Goal: Navigation & Orientation: Find specific page/section

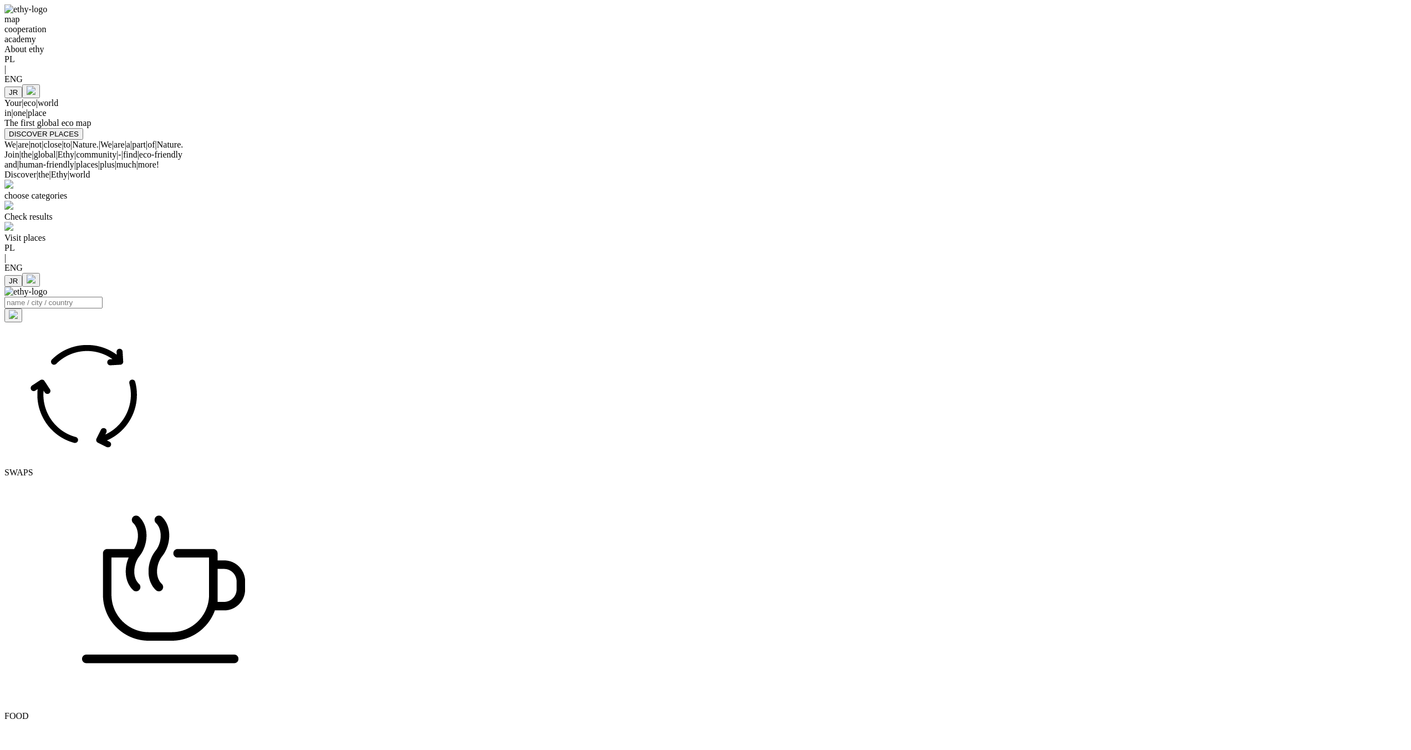
select select
click at [860, 140] on div "DISCOVER PLACES" at bounding box center [705, 134] width 1402 height 12
select select
click at [981, 62] on div "map cooperation academy About ethy PL | ENG JR" at bounding box center [705, 51] width 1402 height 94
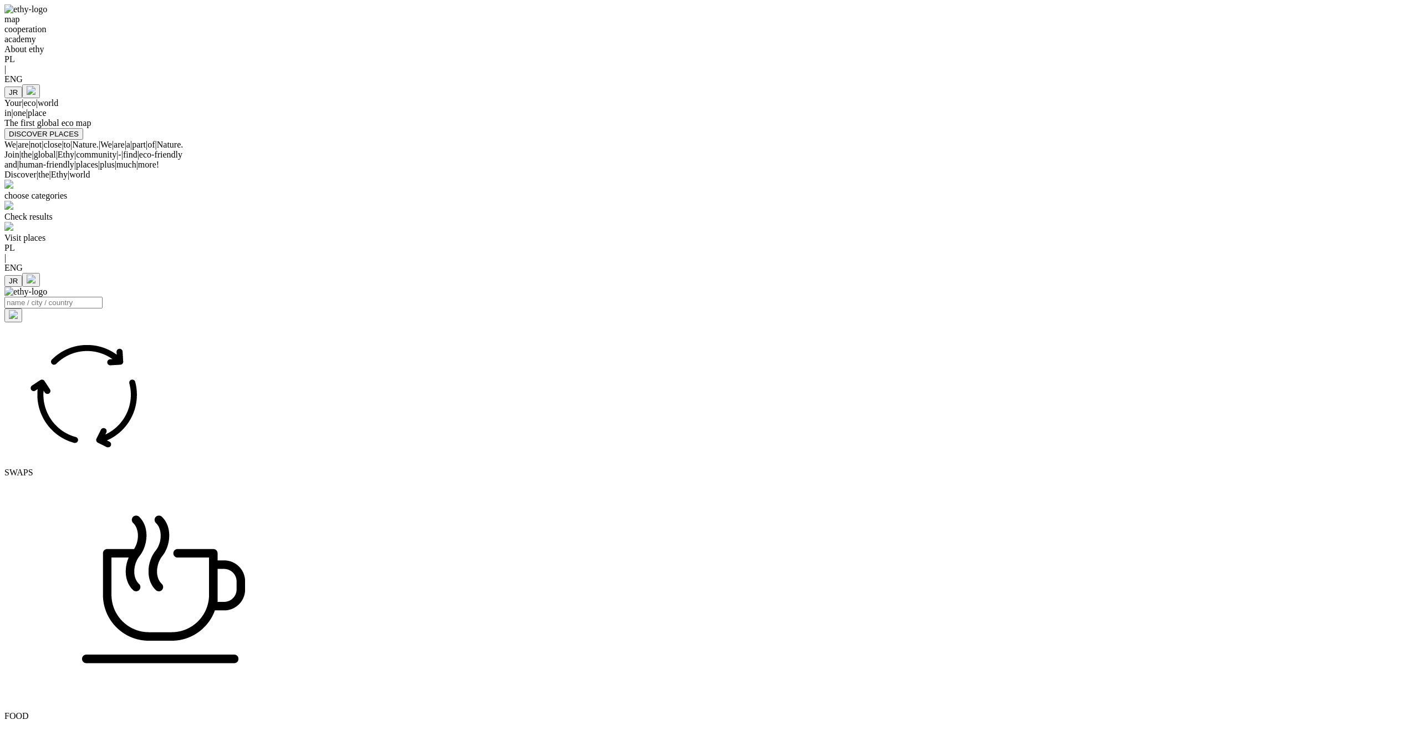
click at [1287, 140] on div "map cooperation academy About ethy PL | ENG JR Your | eco | world in | one | pl…" at bounding box center [705, 71] width 1402 height 135
click at [1108, 121] on div "map cooperation academy About ethy PL | ENG JR Your | eco | world in | one | pl…" at bounding box center [705, 71] width 1402 height 135
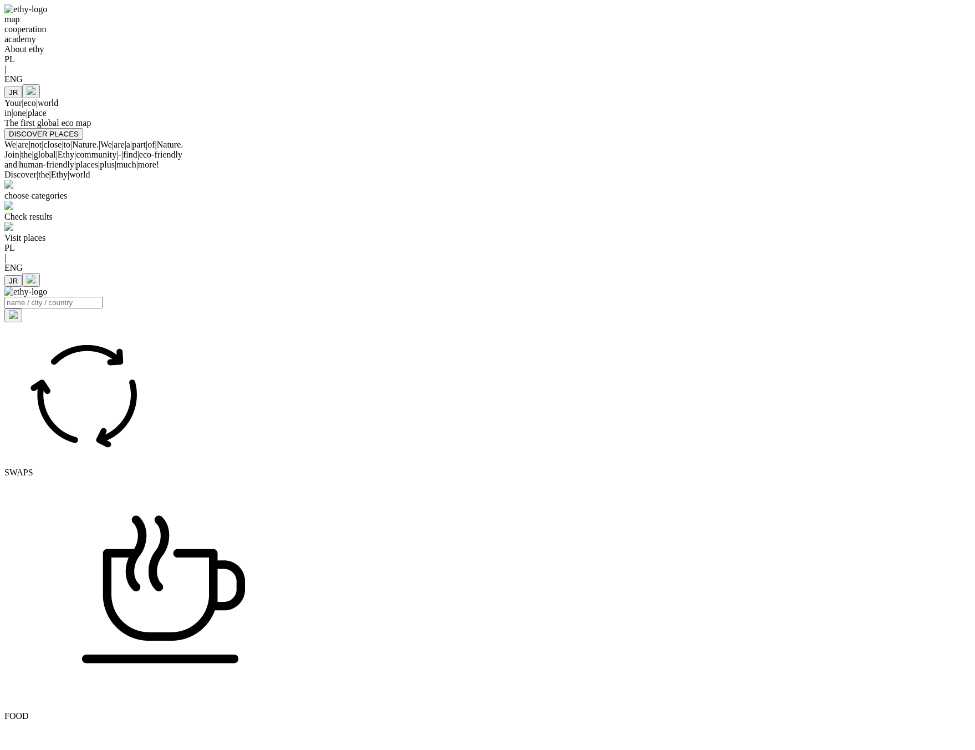
select select
click at [725, 128] on div "The first global eco map" at bounding box center [487, 123] width 966 height 10
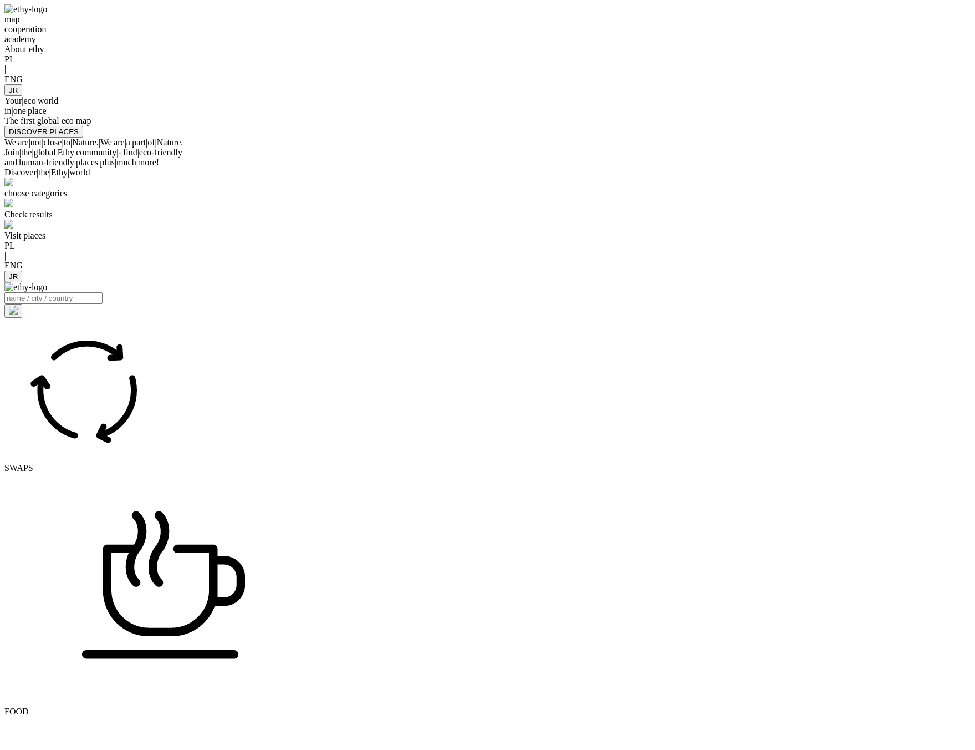
select select
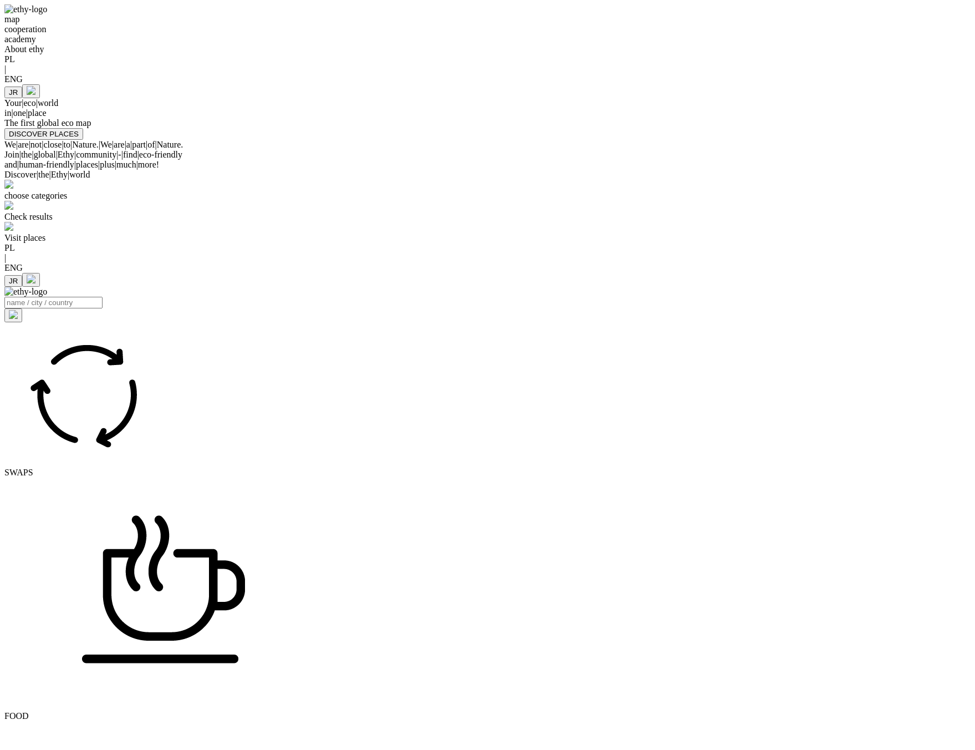
select select
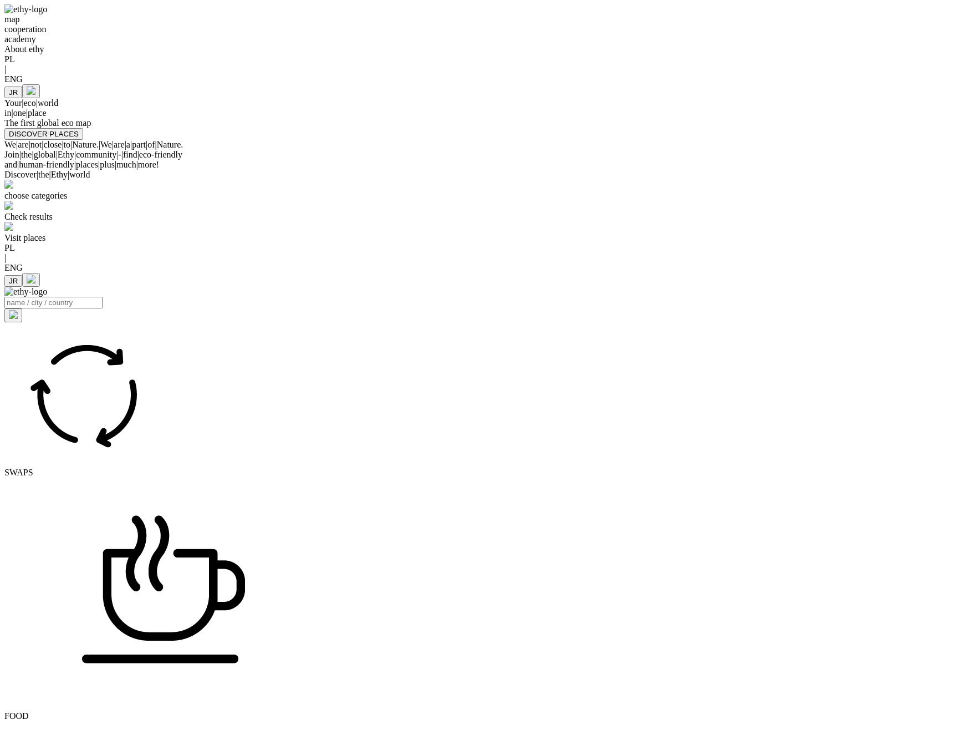
select select
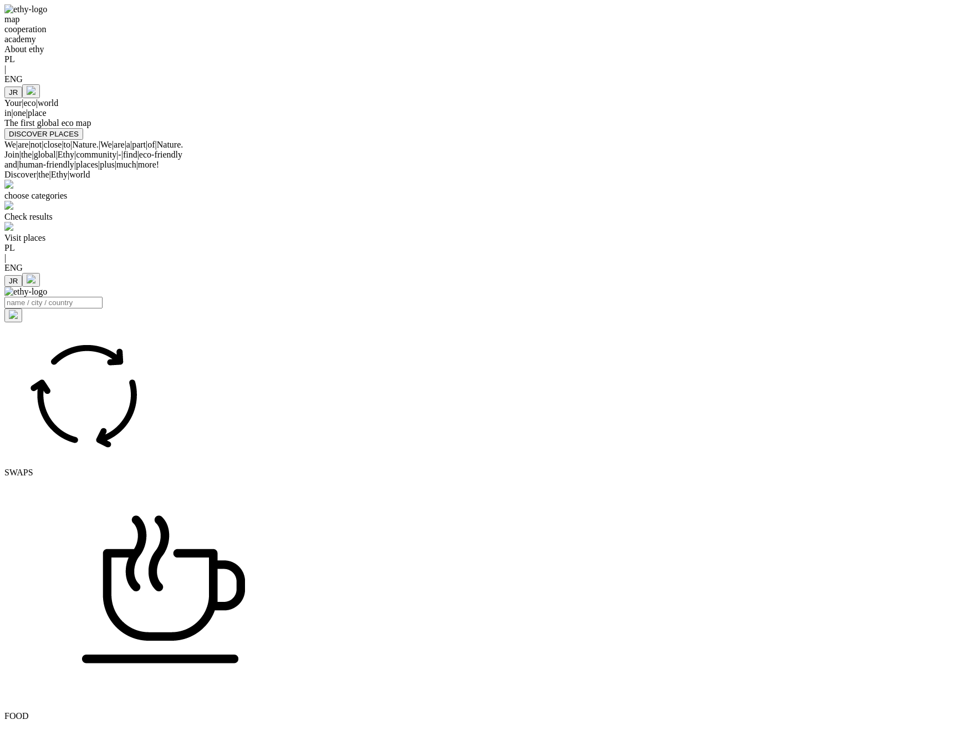
select select
click at [847, 84] on div at bounding box center [487, 84] width 966 height 0
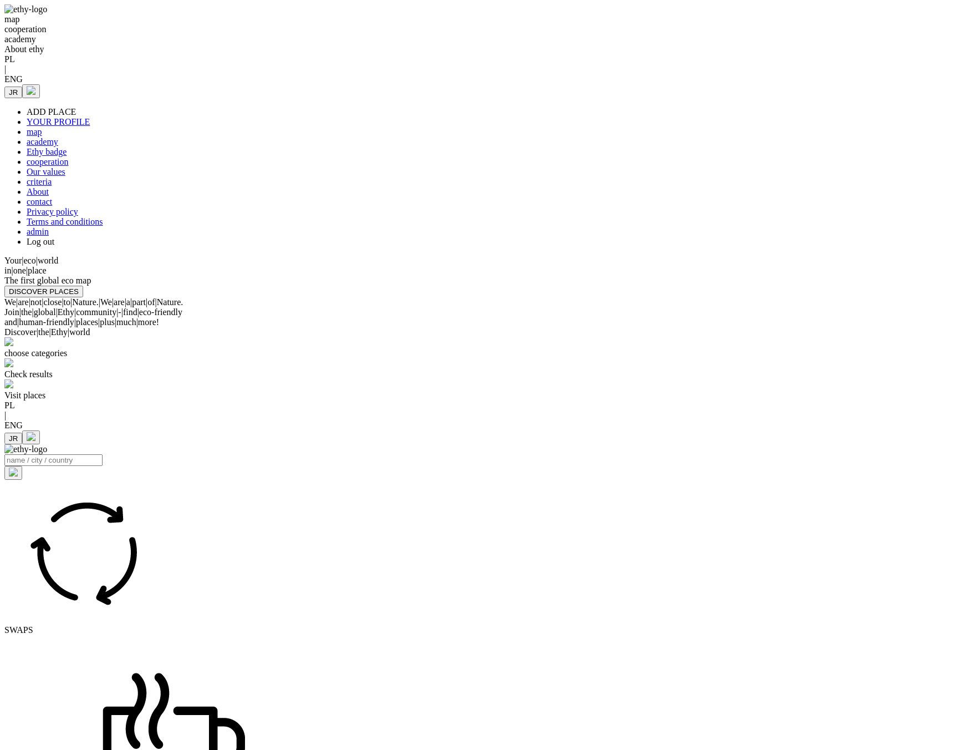
click at [847, 84] on div at bounding box center [487, 84] width 966 height 0
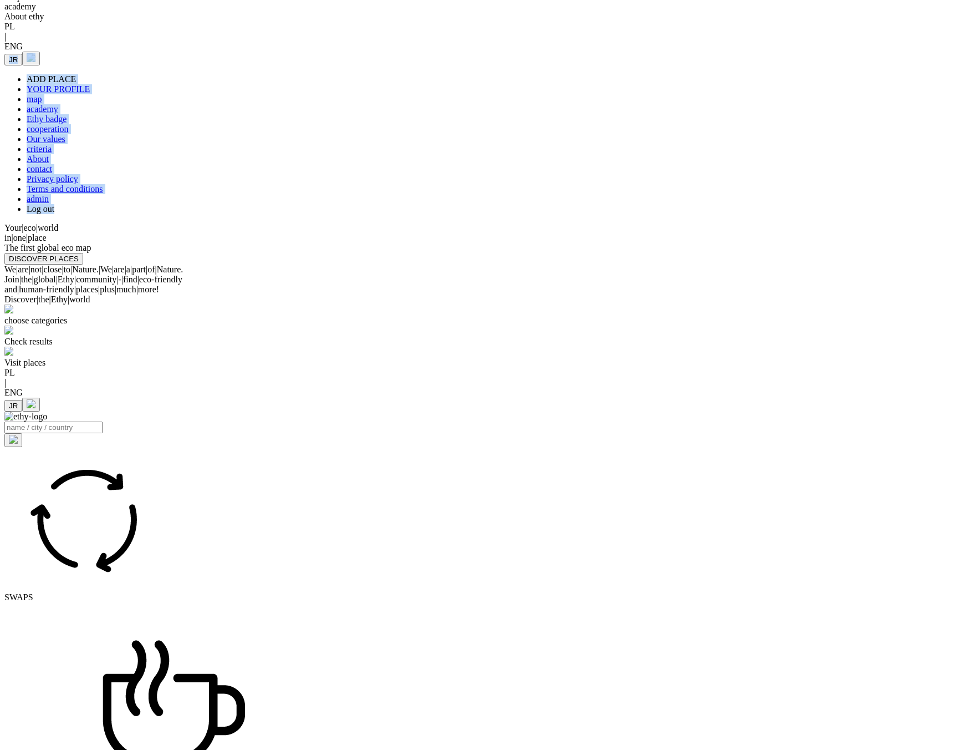
click at [852, 52] on div at bounding box center [487, 52] width 966 height 0
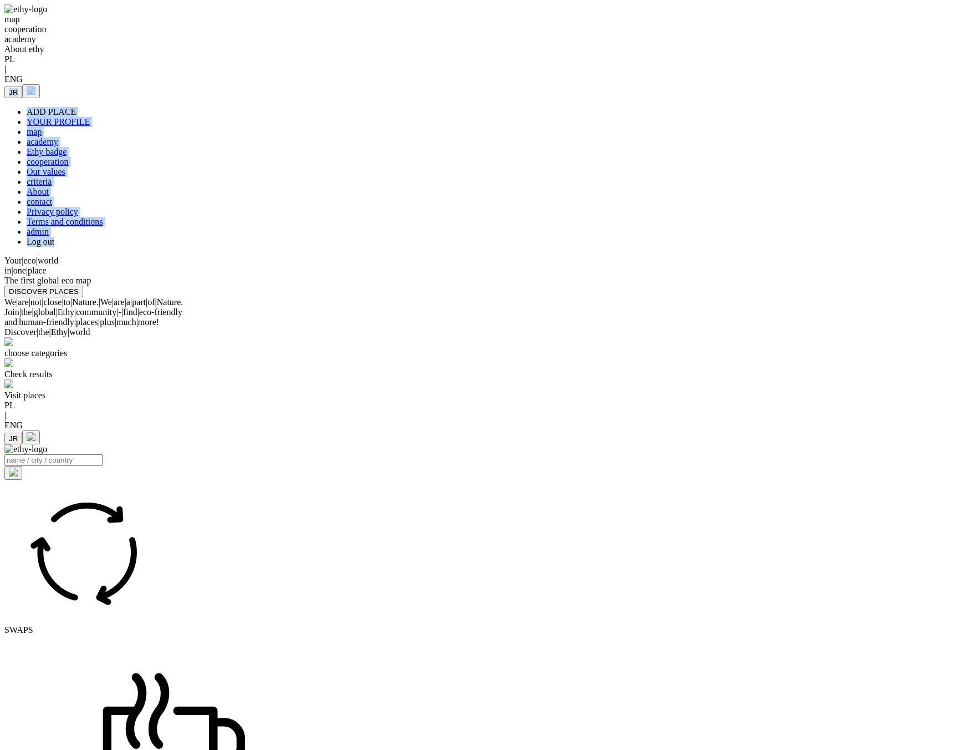
click at [851, 84] on div at bounding box center [487, 84] width 966 height 0
click at [22, 86] on button "JR" at bounding box center [13, 92] width 18 height 12
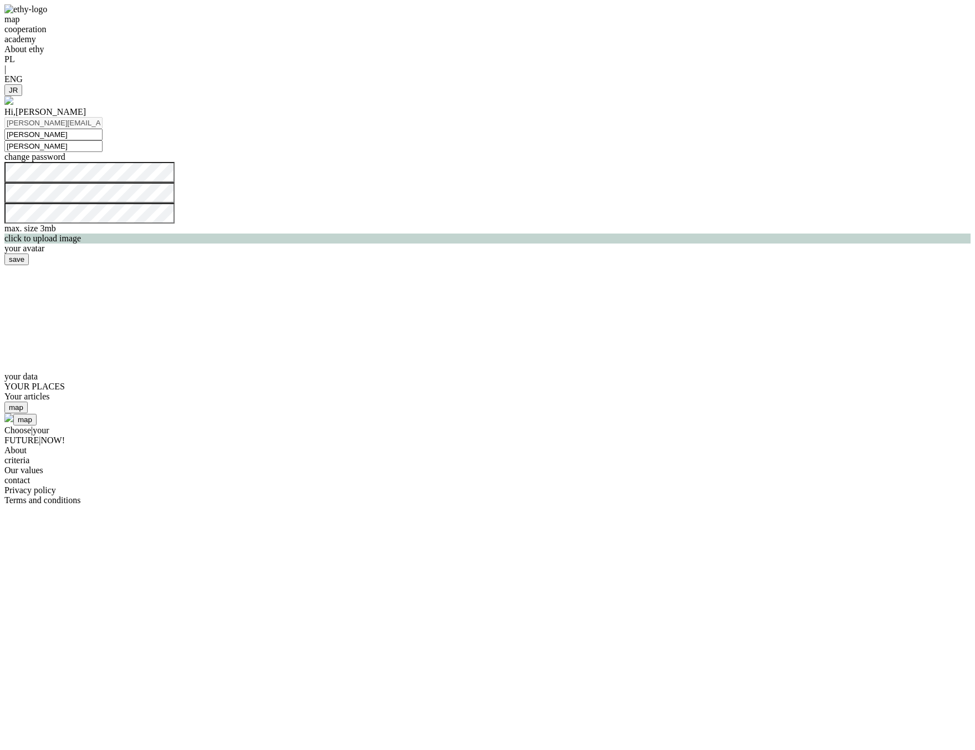
click at [47, 14] on img at bounding box center [25, 9] width 43 height 10
select select
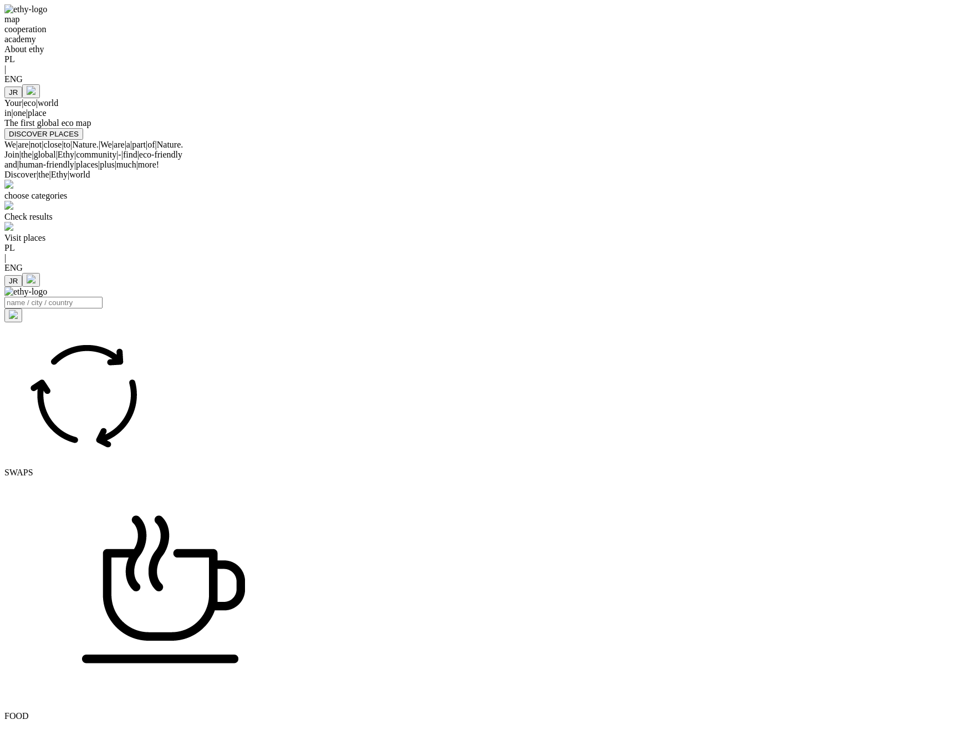
select select
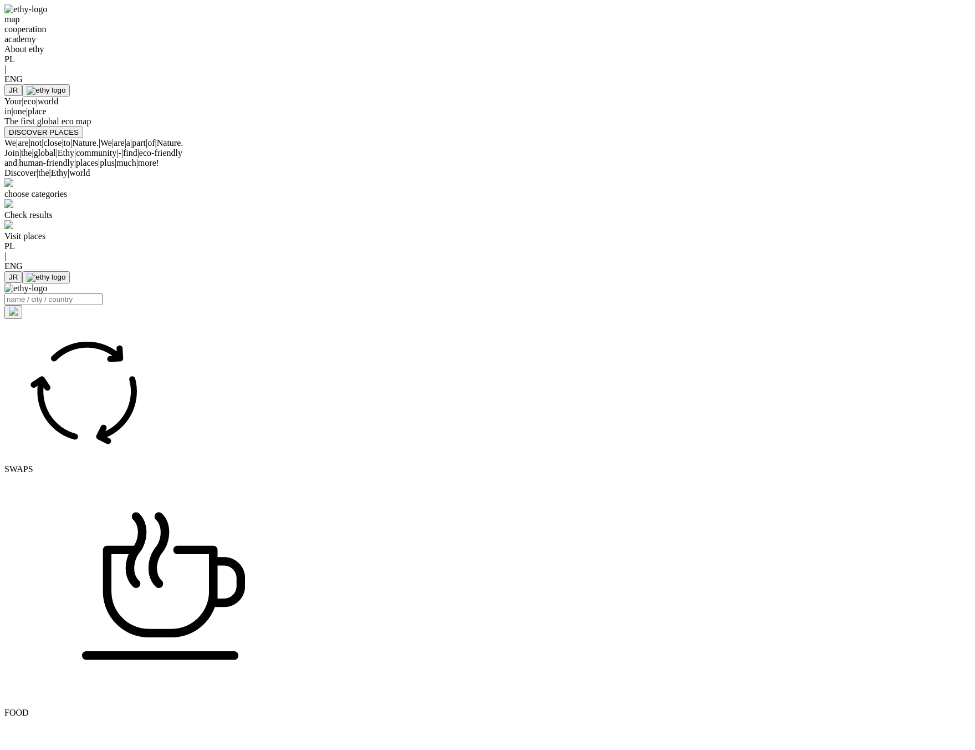
select select
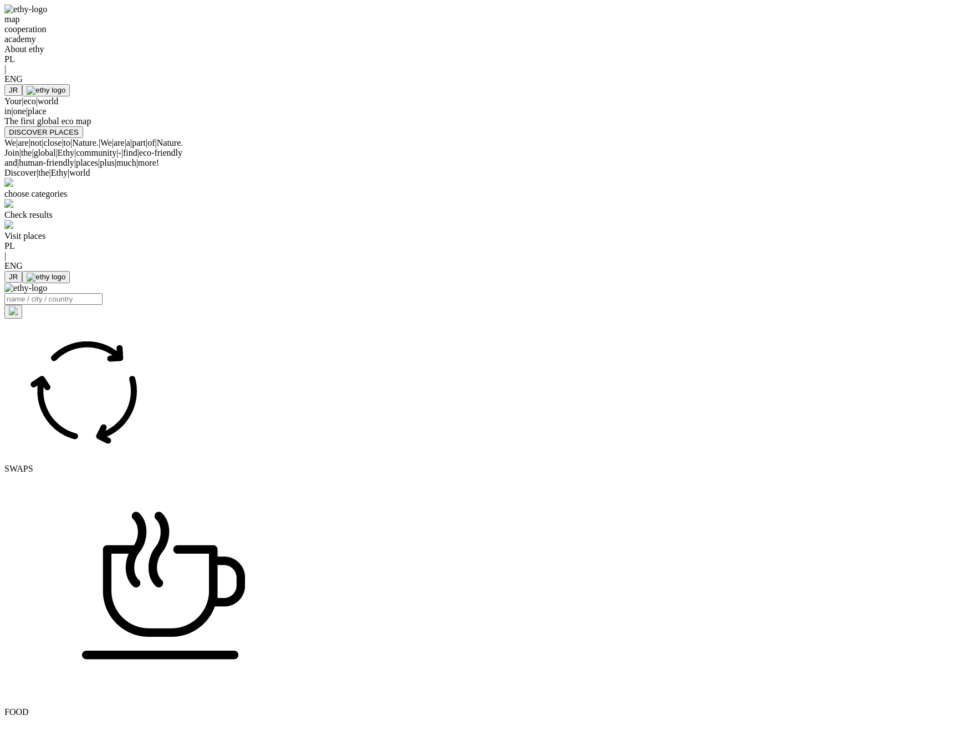
select select
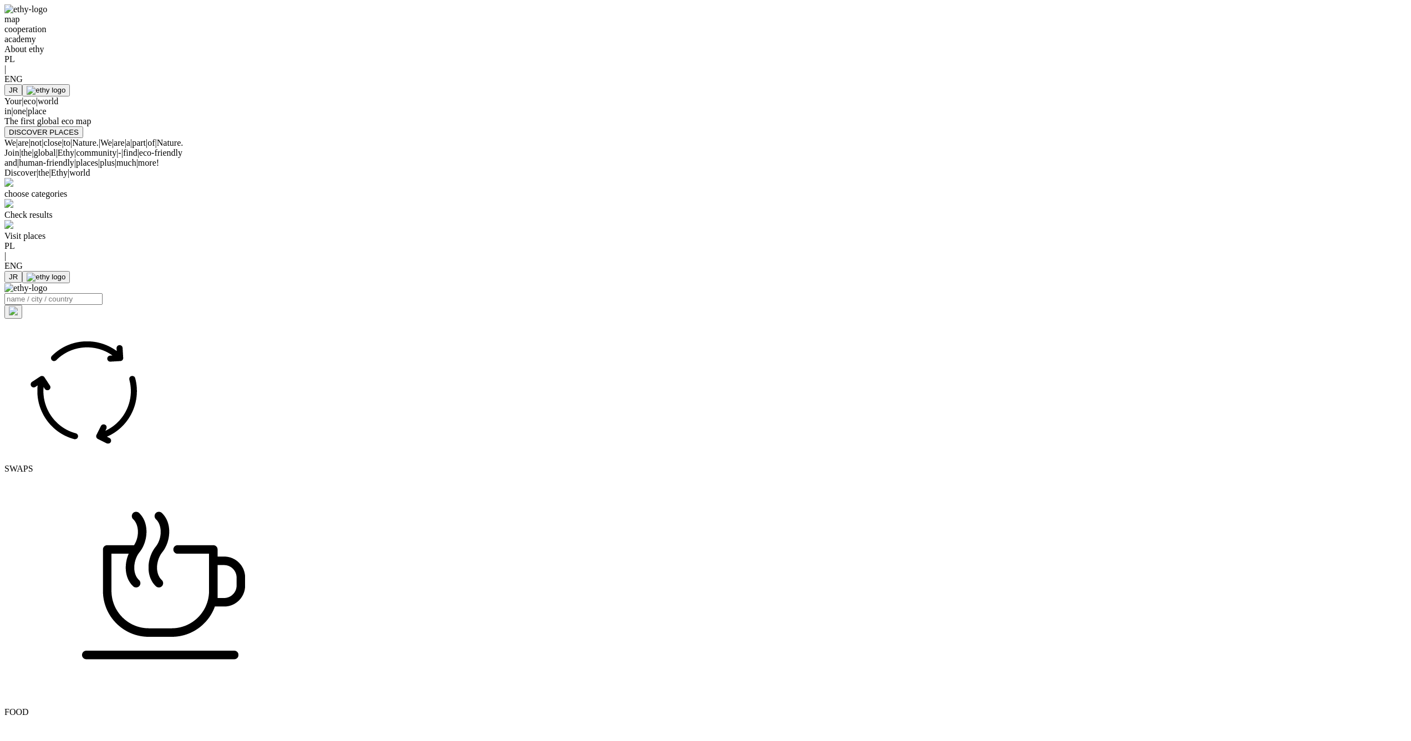
select select
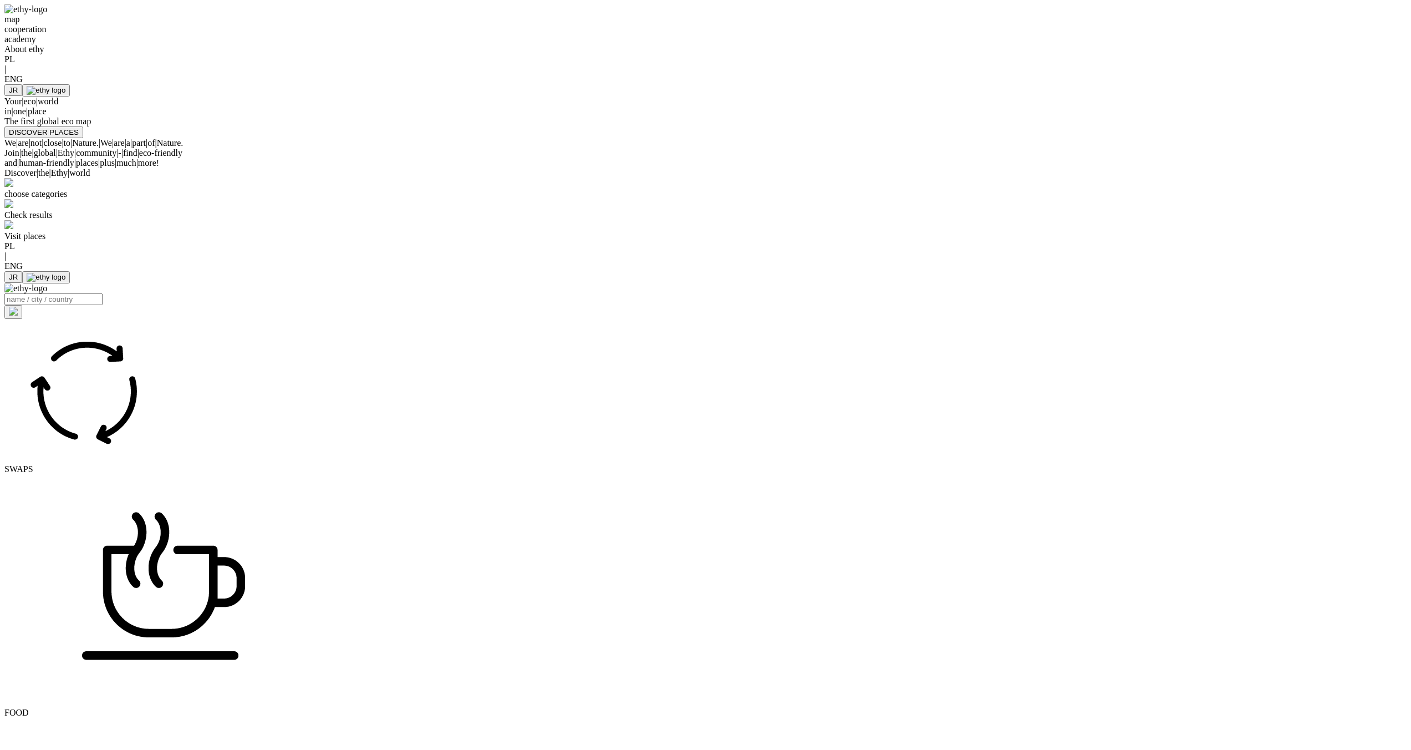
select select
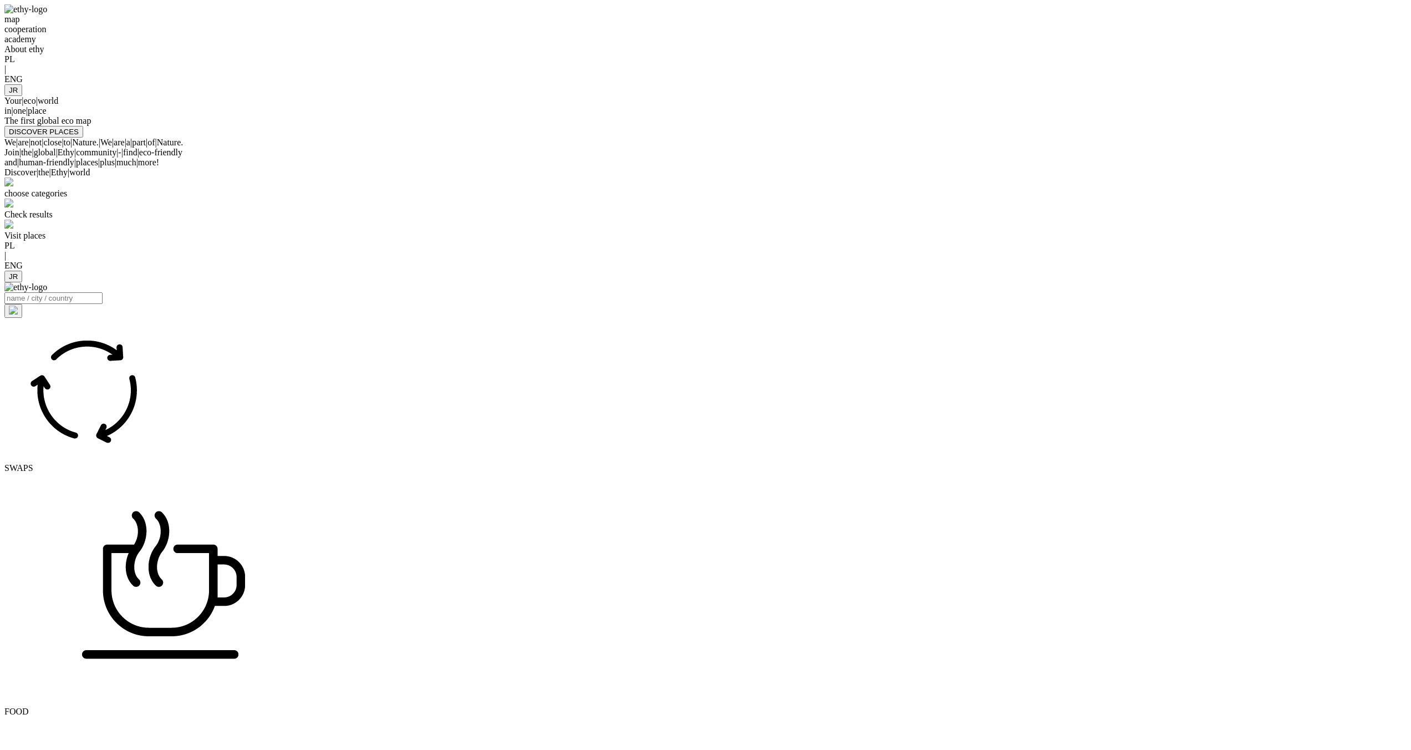
select select
click at [1107, 116] on div "Your | eco | world in | one | place" at bounding box center [705, 106] width 1402 height 20
click at [1066, 84] on div at bounding box center [705, 84] width 1402 height 0
select select
click at [1065, 84] on div at bounding box center [705, 84] width 1402 height 0
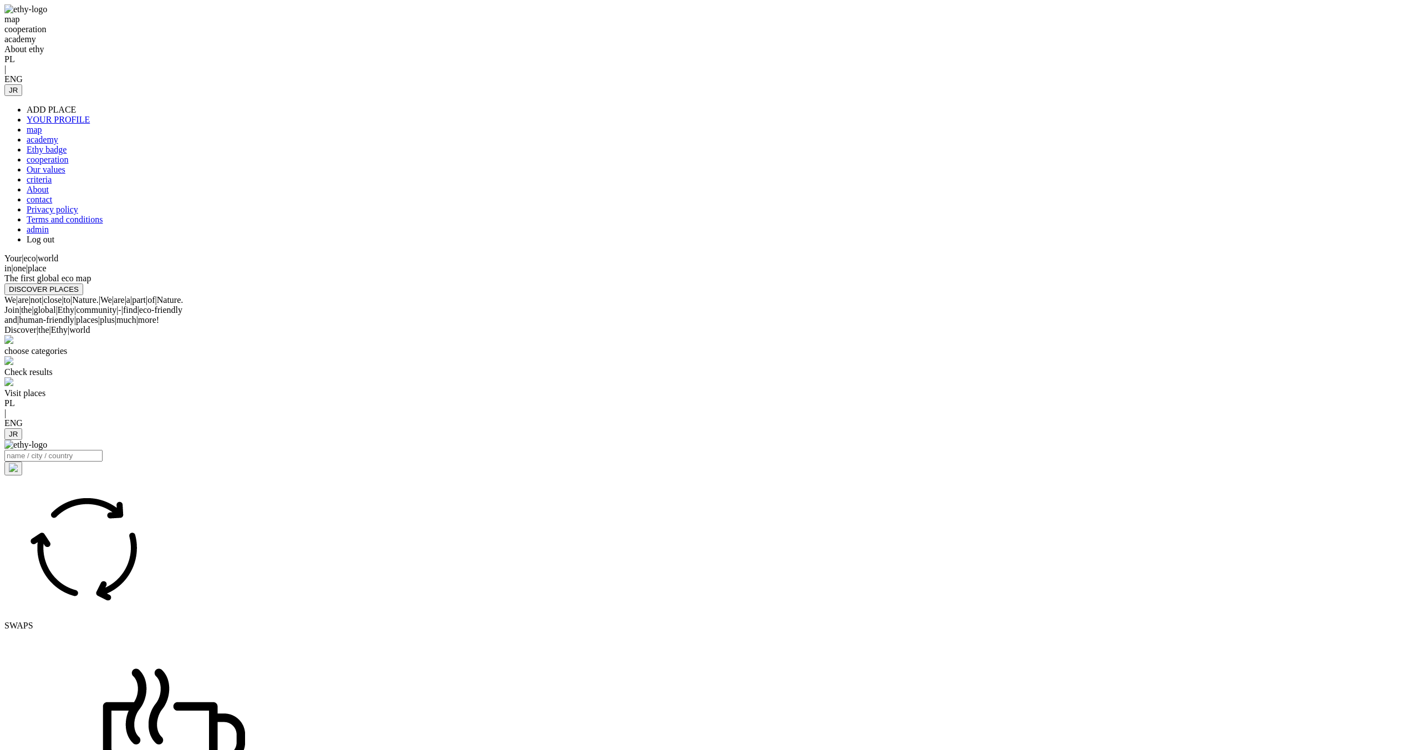
click at [54, 244] on link "Log out" at bounding box center [41, 239] width 28 height 9
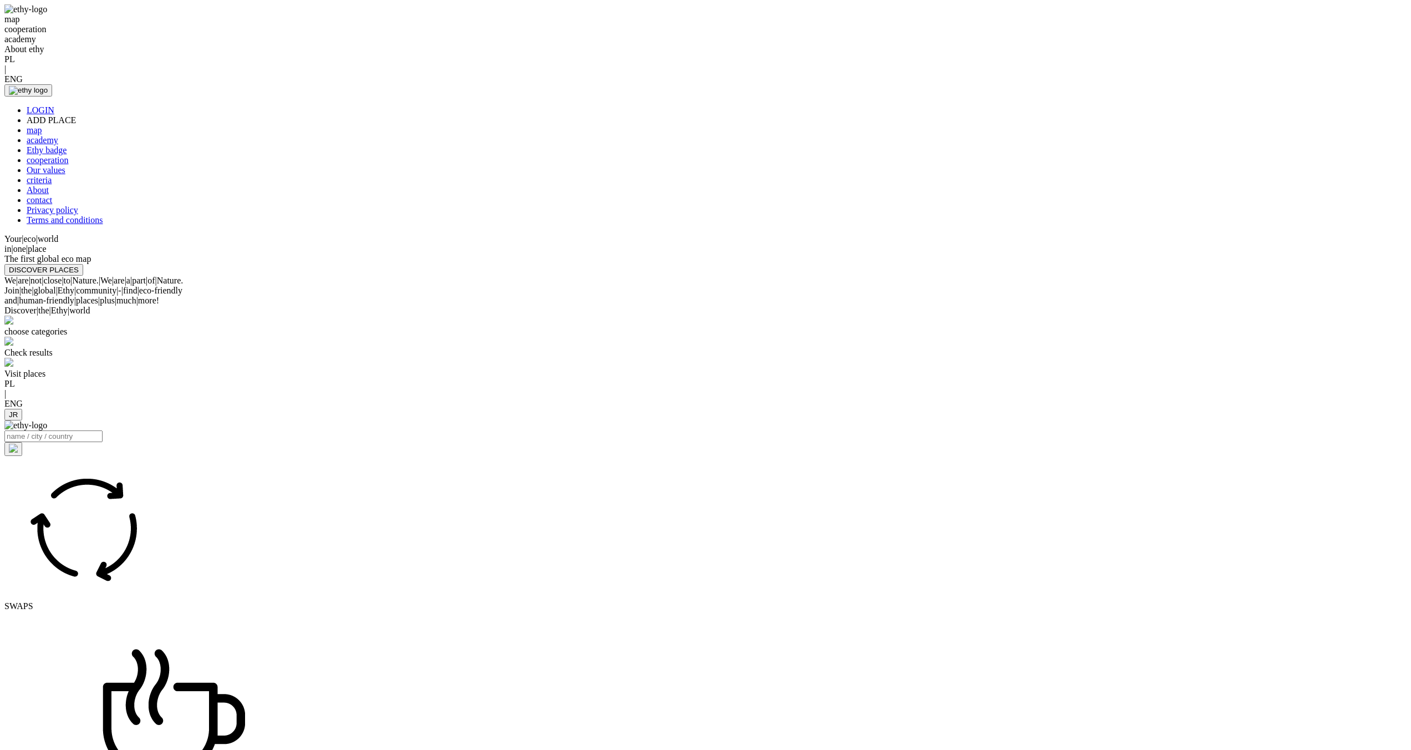
click at [1061, 84] on div at bounding box center [705, 84] width 1402 height 0
click at [1295, 108] on div "map cooperation academy About ethy PL | ENG LOGIN ADD PLACE map academy Ethy ba…" at bounding box center [705, 139] width 1402 height 271
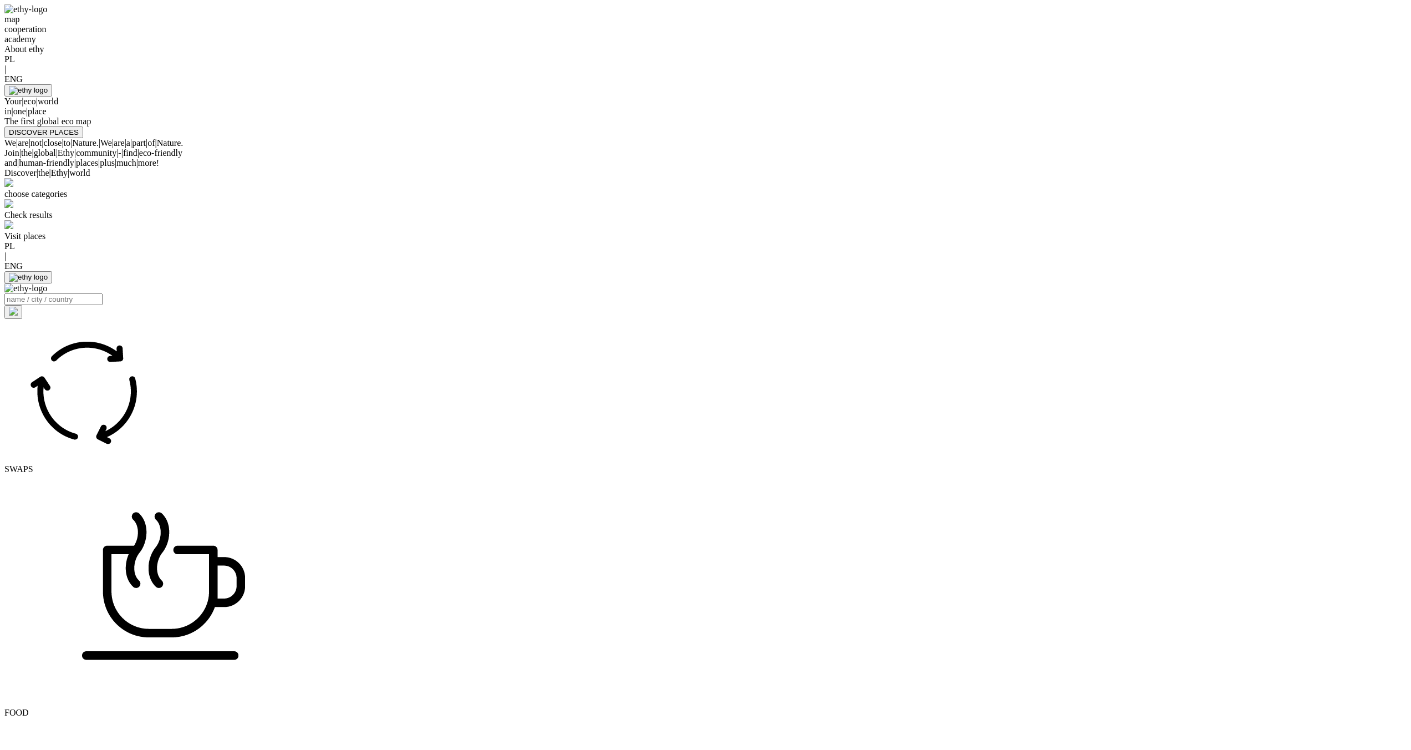
select select
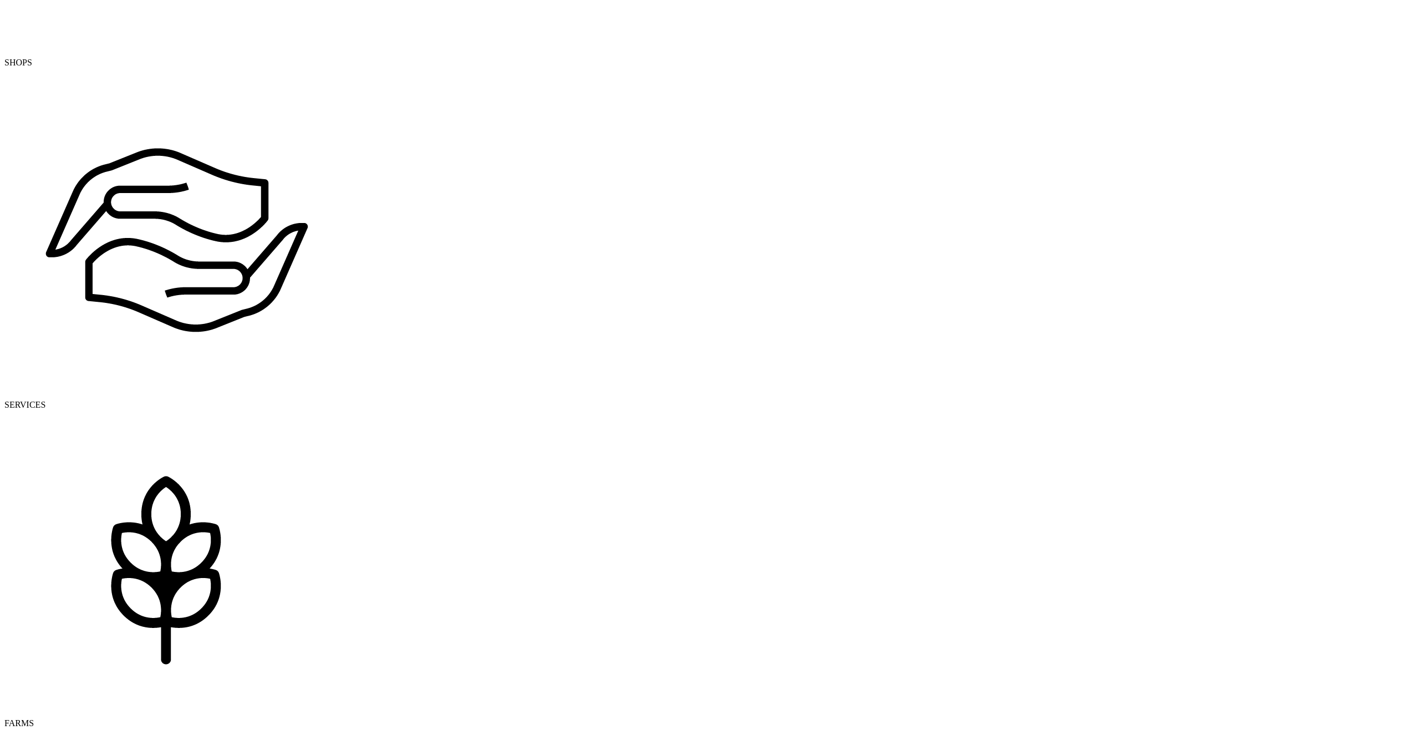
scroll to position [1056, 0]
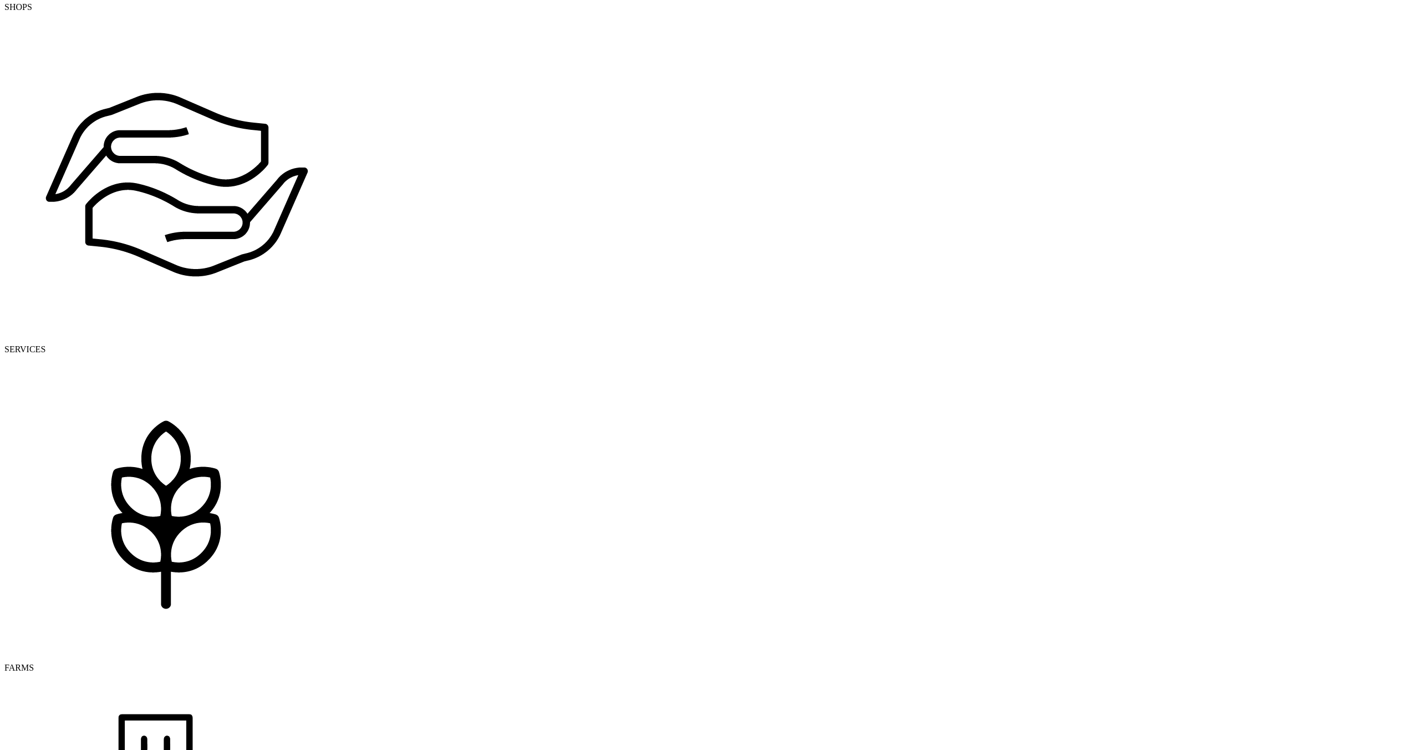
drag, startPoint x: 461, startPoint y: 419, endPoint x: 610, endPoint y: 372, distance: 156.4
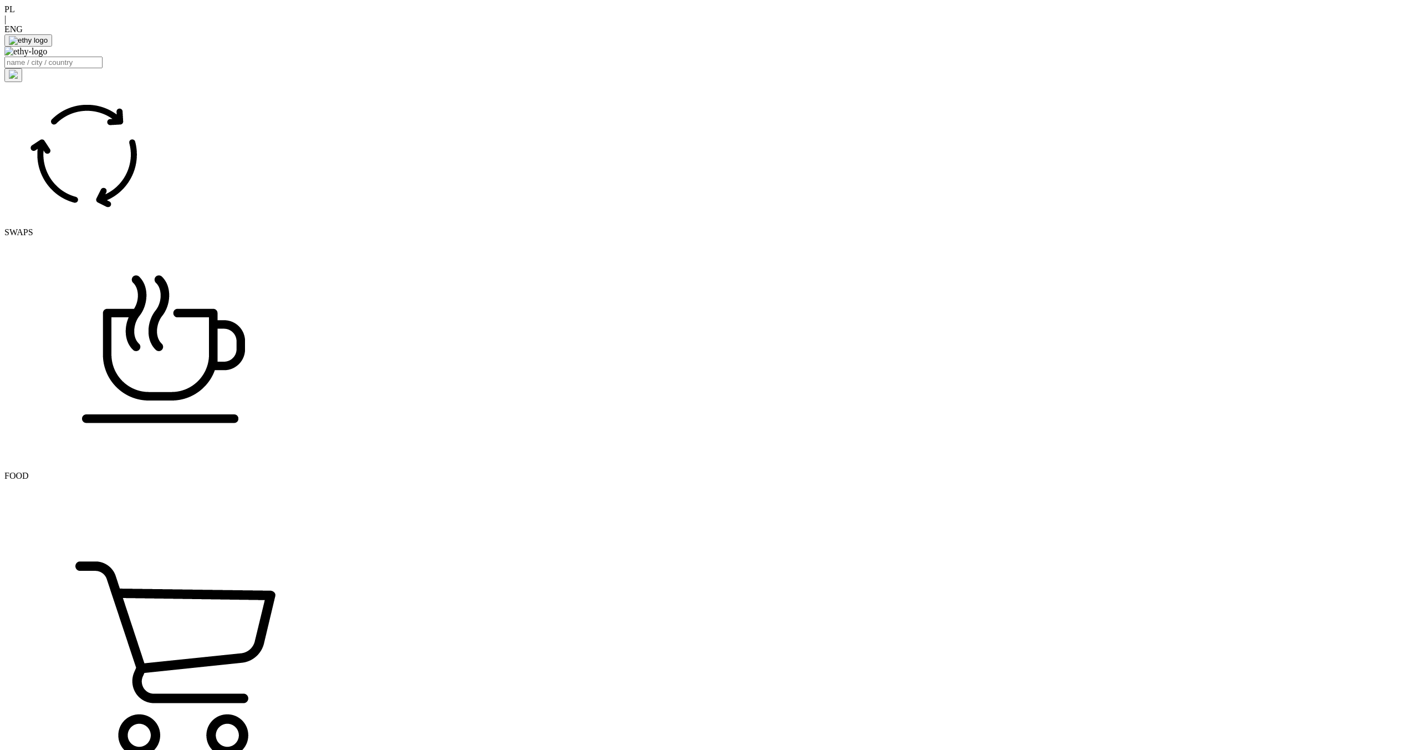
drag, startPoint x: 1016, startPoint y: 493, endPoint x: 1217, endPoint y: 391, distance: 225.2
